Goal: Information Seeking & Learning: Learn about a topic

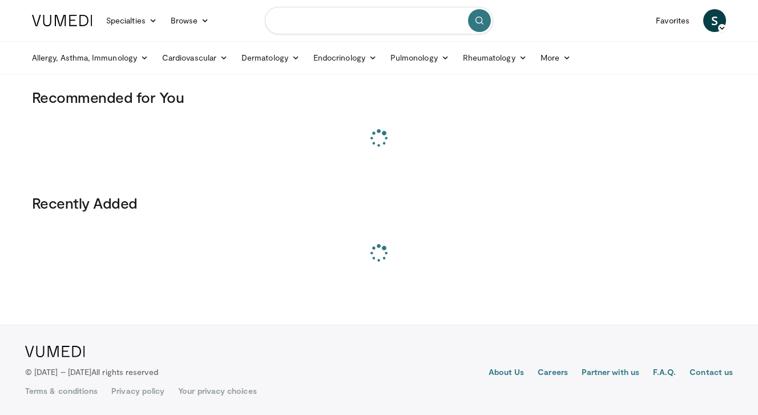
click at [356, 26] on input "Search topics, interventions" at bounding box center [379, 20] width 228 height 27
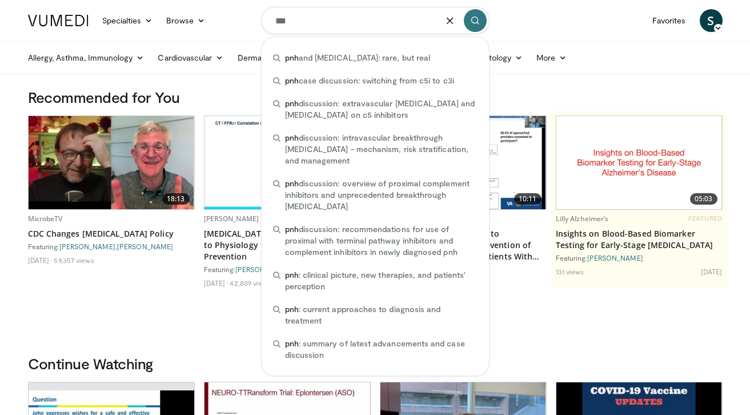
type input "***"
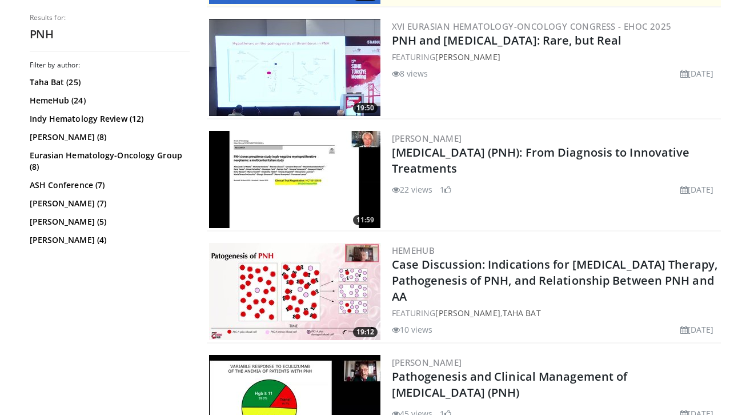
scroll to position [337, 0]
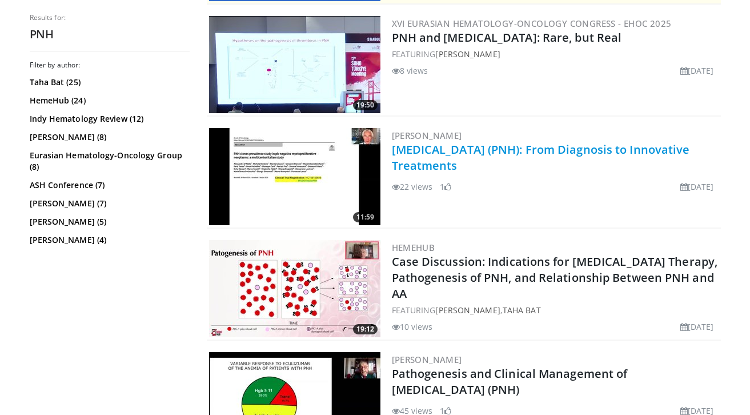
click at [489, 167] on link "Paroxysmal Nocturnal Hemoglobinuria (PNH): From Diagnosis to Innovative Treatme…" at bounding box center [541, 157] width 298 height 31
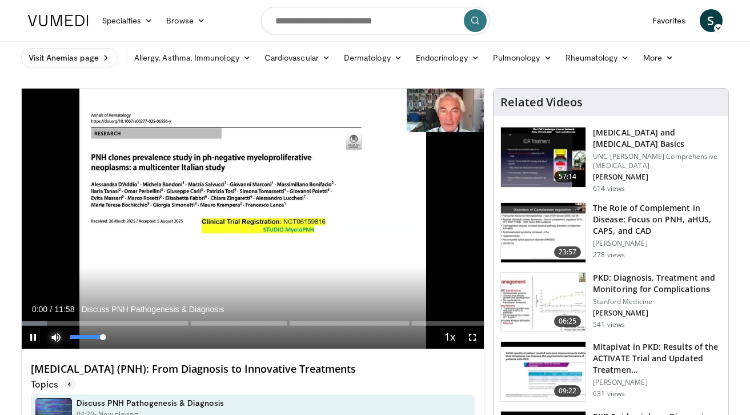
click at [55, 337] on span "Video Player" at bounding box center [56, 336] width 23 height 23
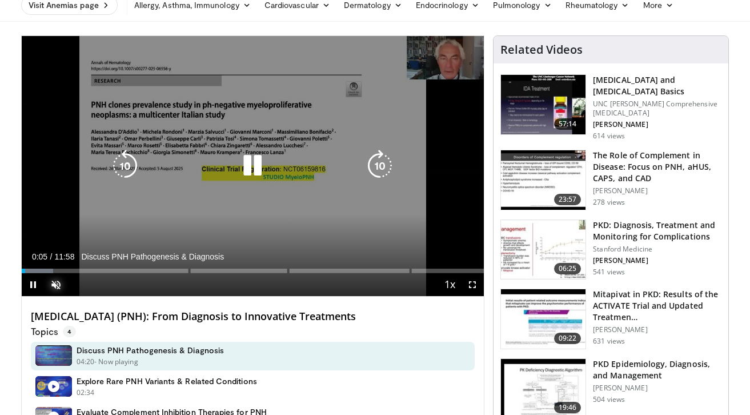
scroll to position [63, 0]
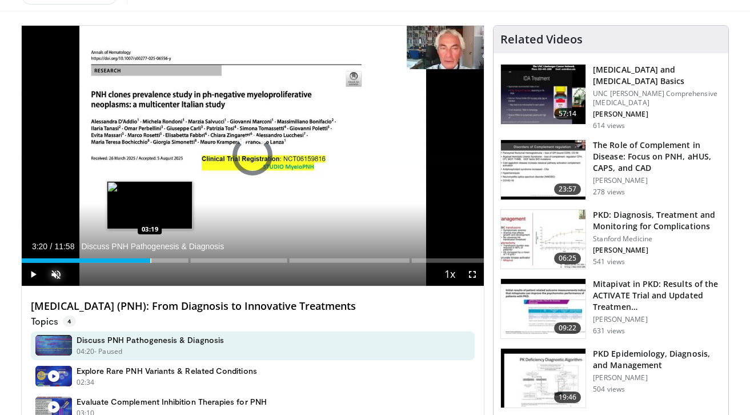
click at [150, 255] on div "Loaded : 8.27% 03:20 03:19" at bounding box center [253, 257] width 463 height 11
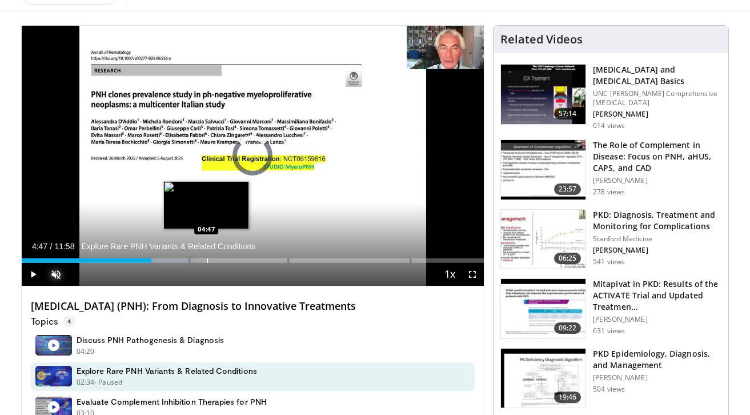
click at [206, 255] on div "Loaded : 37.25% 03:21 04:47" at bounding box center [253, 257] width 463 height 11
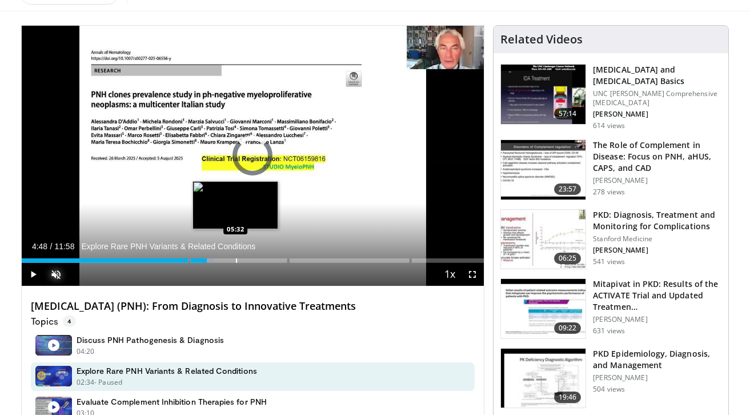
click at [236, 262] on div "Progress Bar" at bounding box center [236, 260] width 1 height 5
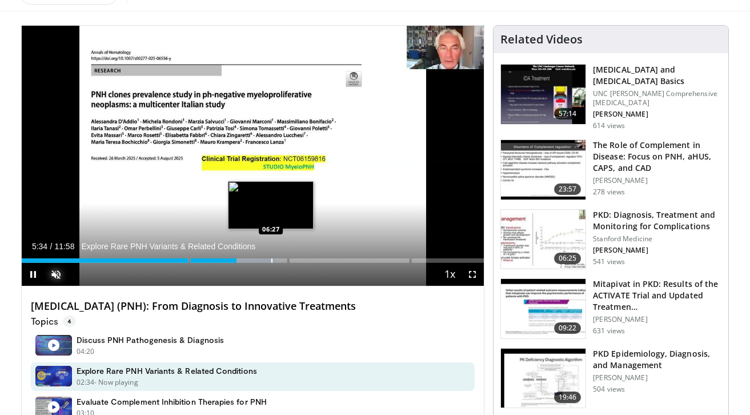
click at [271, 261] on div "Progress Bar" at bounding box center [271, 260] width 1 height 5
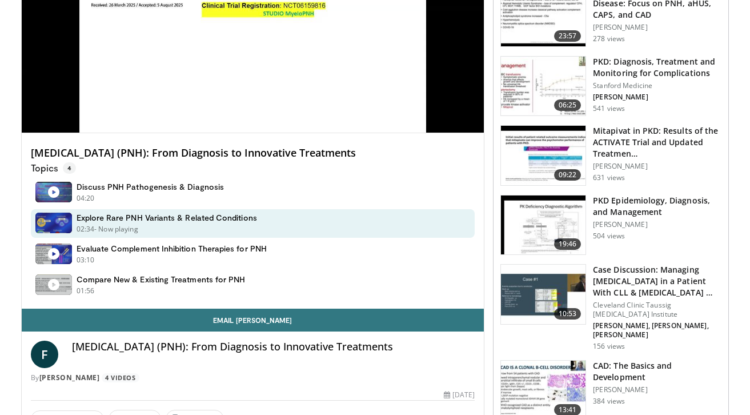
scroll to position [221, 0]
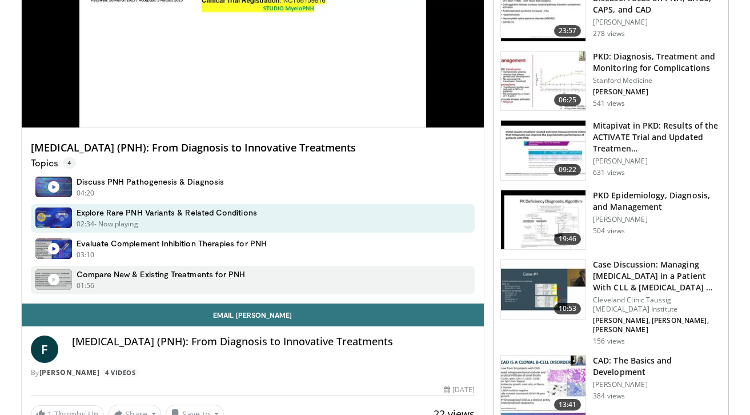
click at [162, 282] on div "01:56 - Now playing - Paused" at bounding box center [161, 285] width 169 height 10
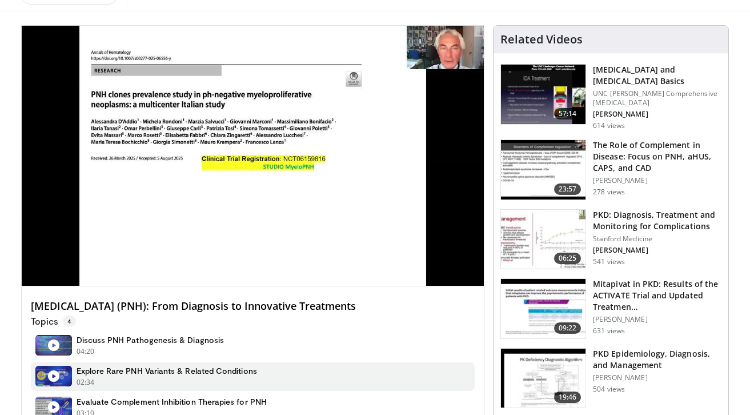
scroll to position [91, 0]
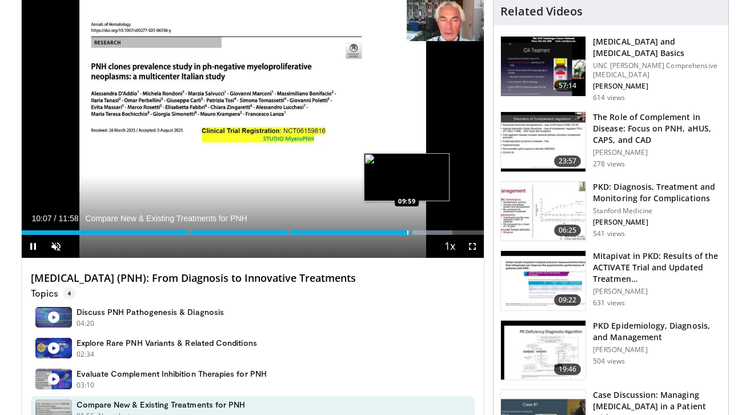
click at [407, 231] on div "Progress Bar" at bounding box center [407, 232] width 1 height 5
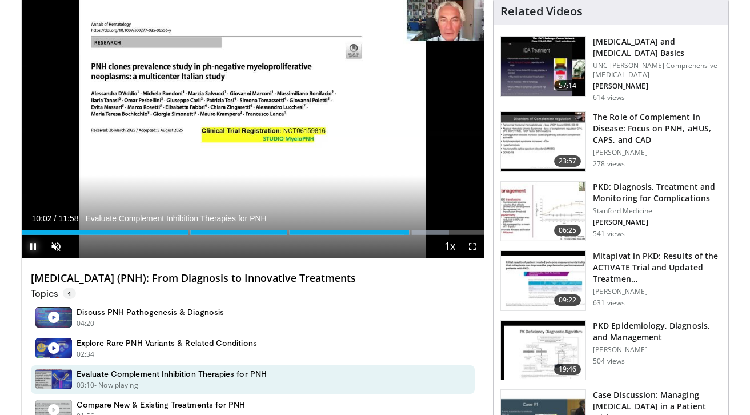
click at [27, 247] on span "Video Player" at bounding box center [33, 246] width 23 height 23
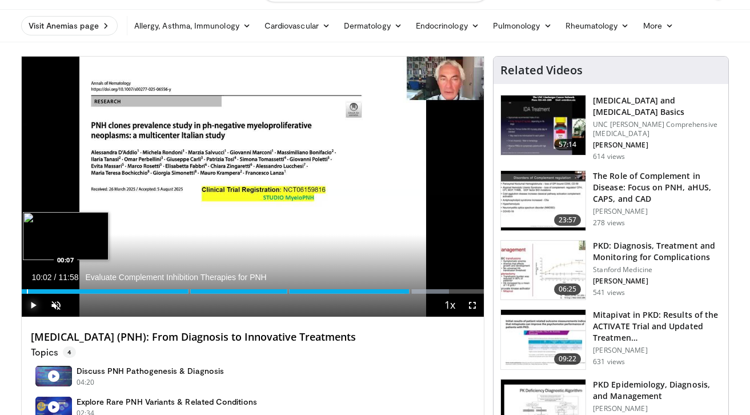
scroll to position [29, 0]
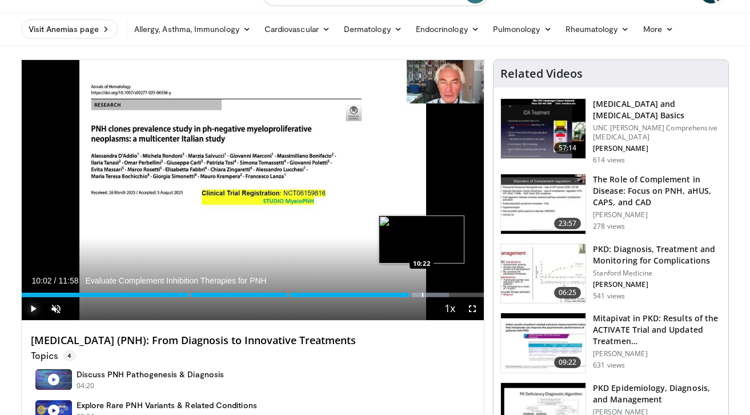
click at [422, 292] on div "Progress Bar" at bounding box center [422, 294] width 1 height 5
click at [431, 292] on div "Progress Bar" at bounding box center [431, 294] width 1 height 5
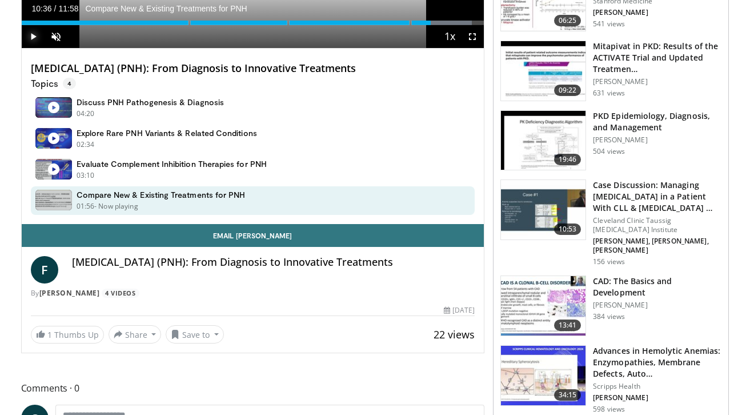
scroll to position [296, 0]
